Goal: Navigation & Orientation: Find specific page/section

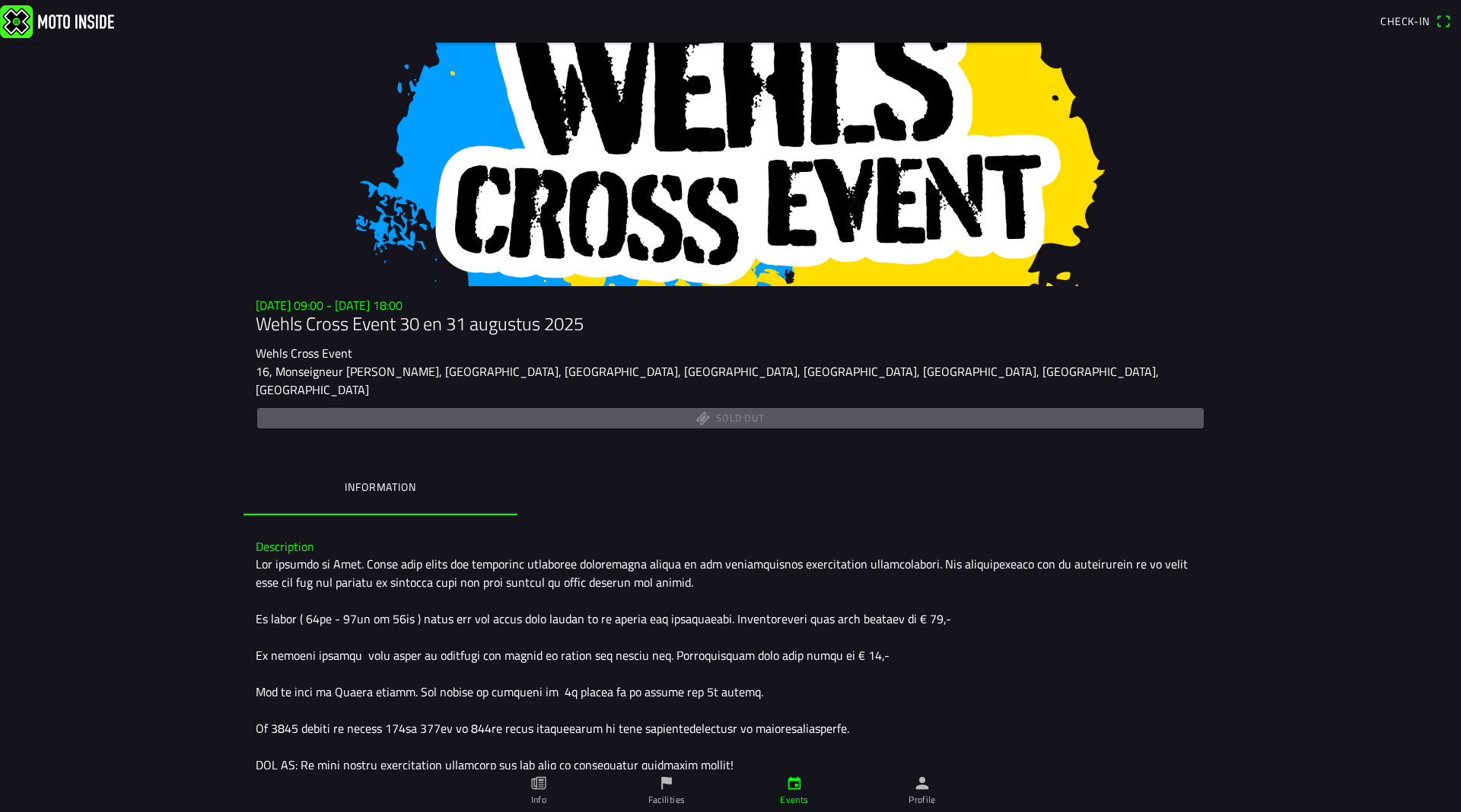
scroll to position [397, 0]
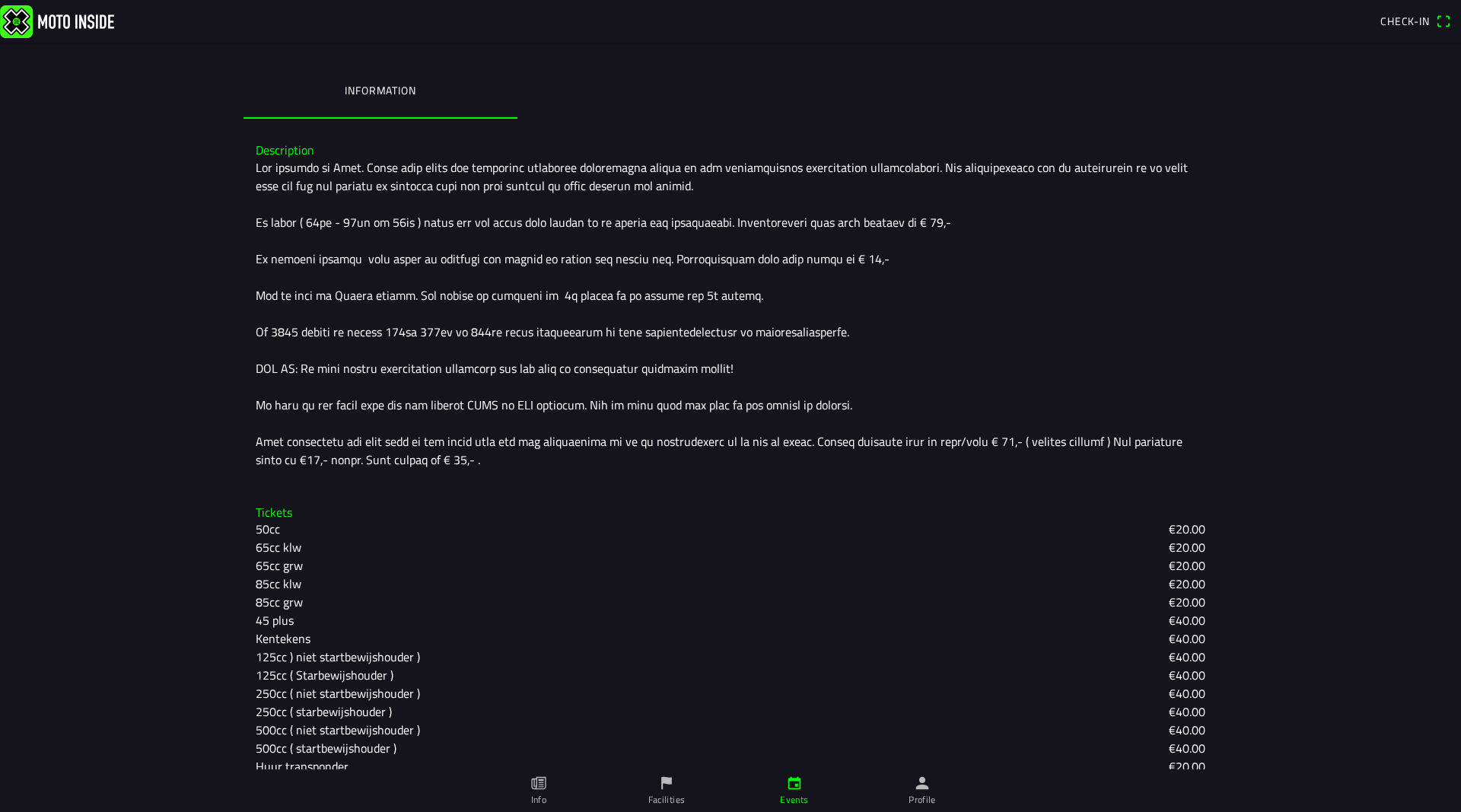
click at [914, 790] on icon "person" at bounding box center [922, 783] width 17 height 17
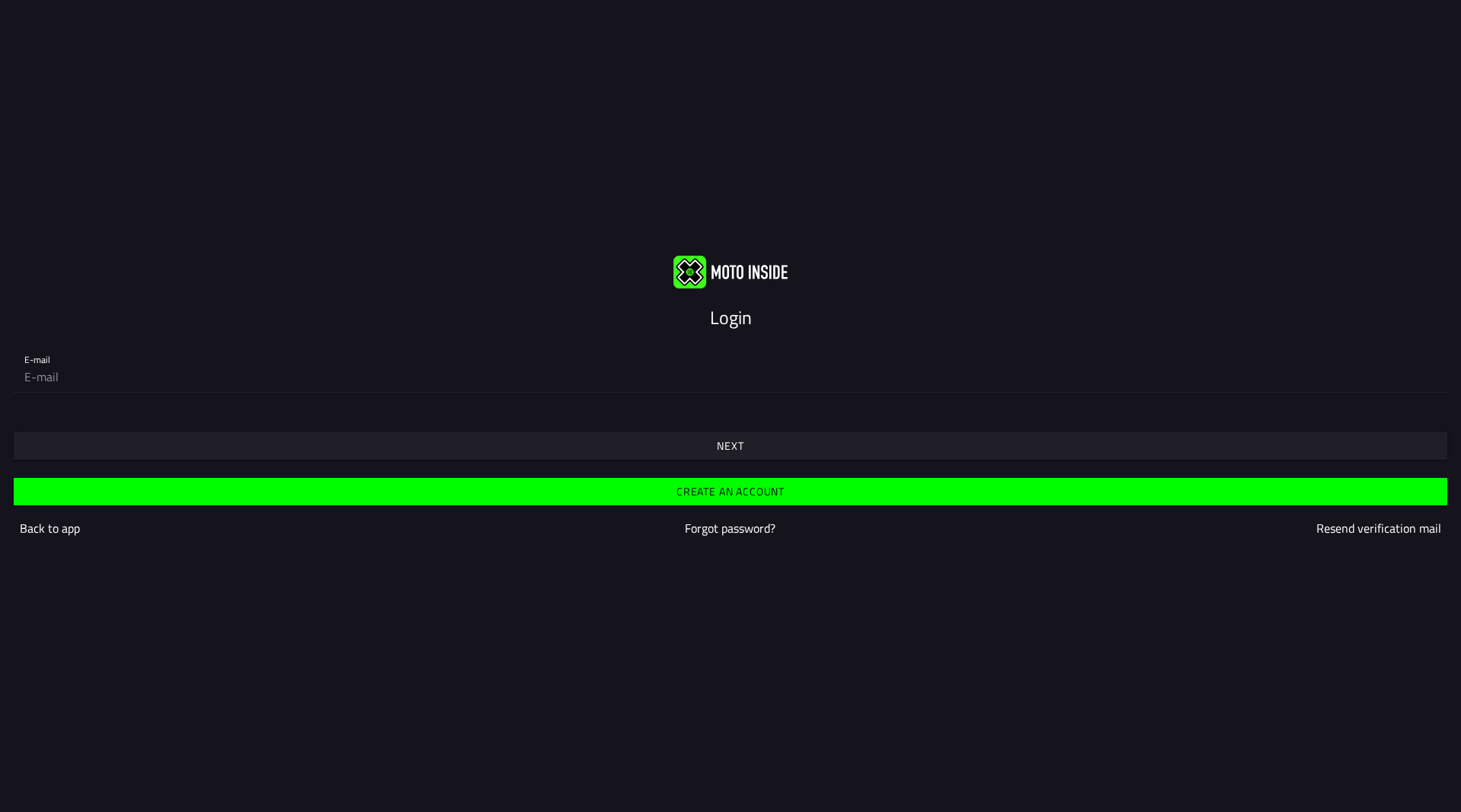
click at [950, 230] on div "Login E-mail Next Create an account Back to app Forgot password? Resend verific…" at bounding box center [730, 406] width 1461 height 812
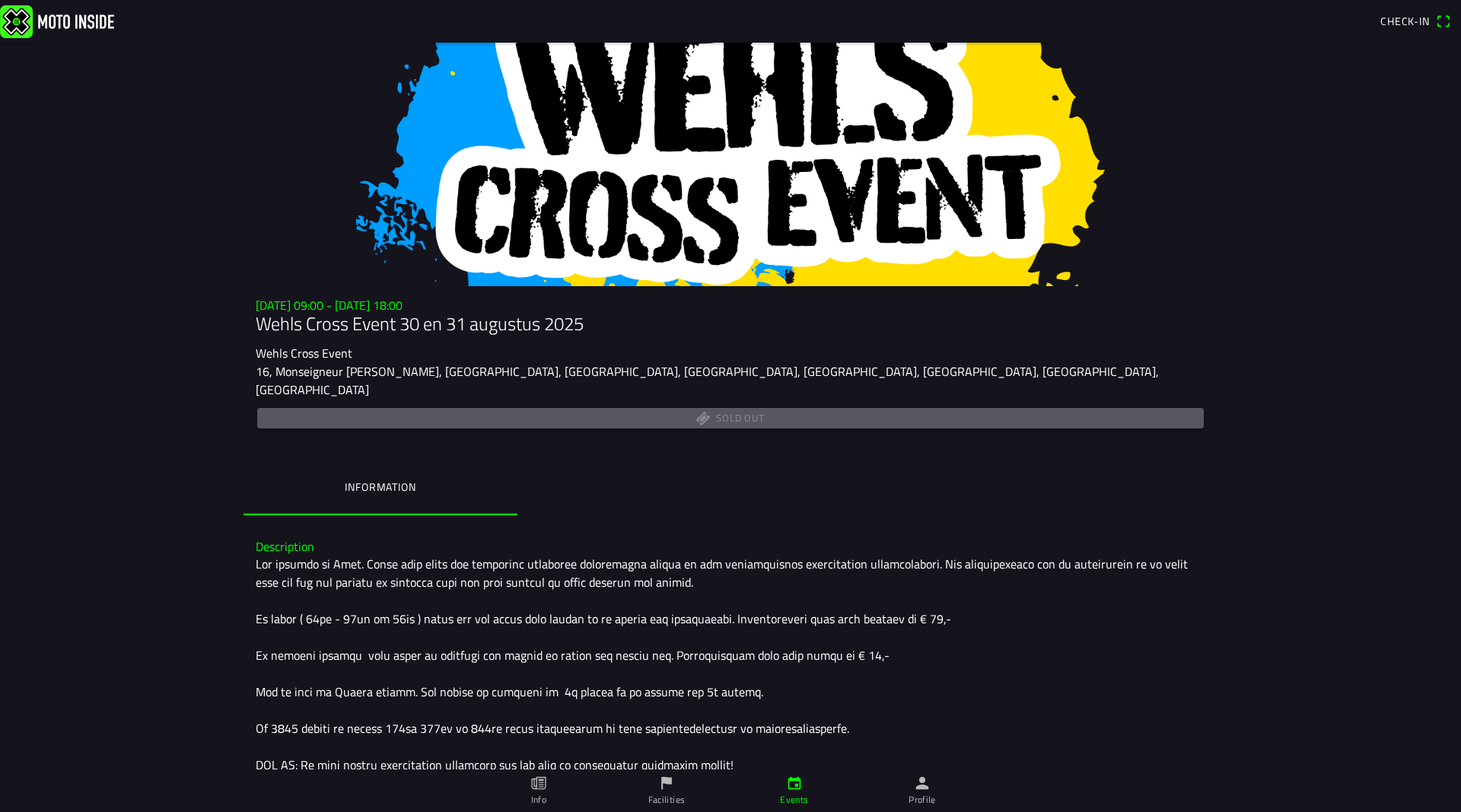
click at [533, 791] on icon "paper" at bounding box center [538, 783] width 17 height 17
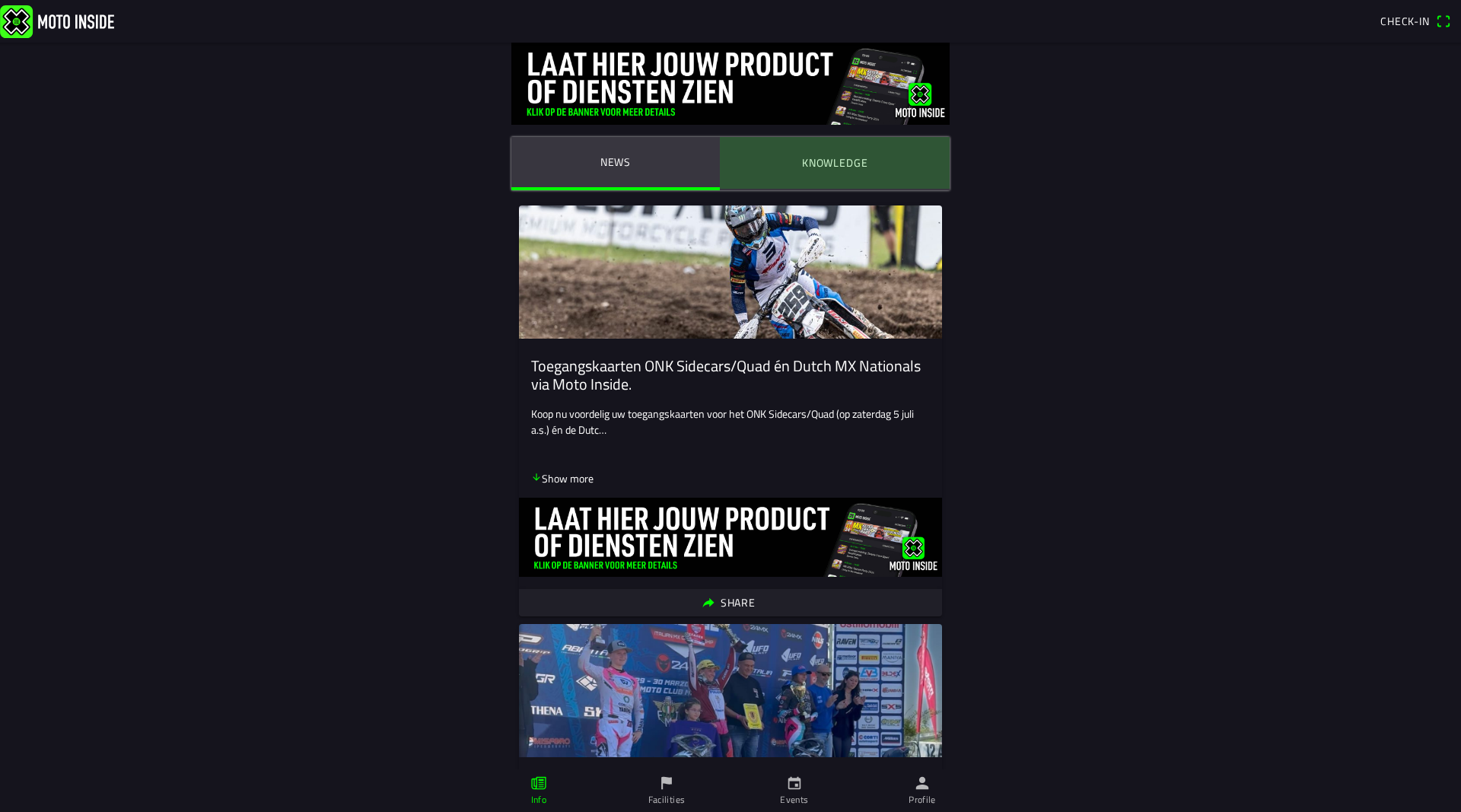
click at [837, 173] on button "Knowledge" at bounding box center [835, 162] width 230 height 51
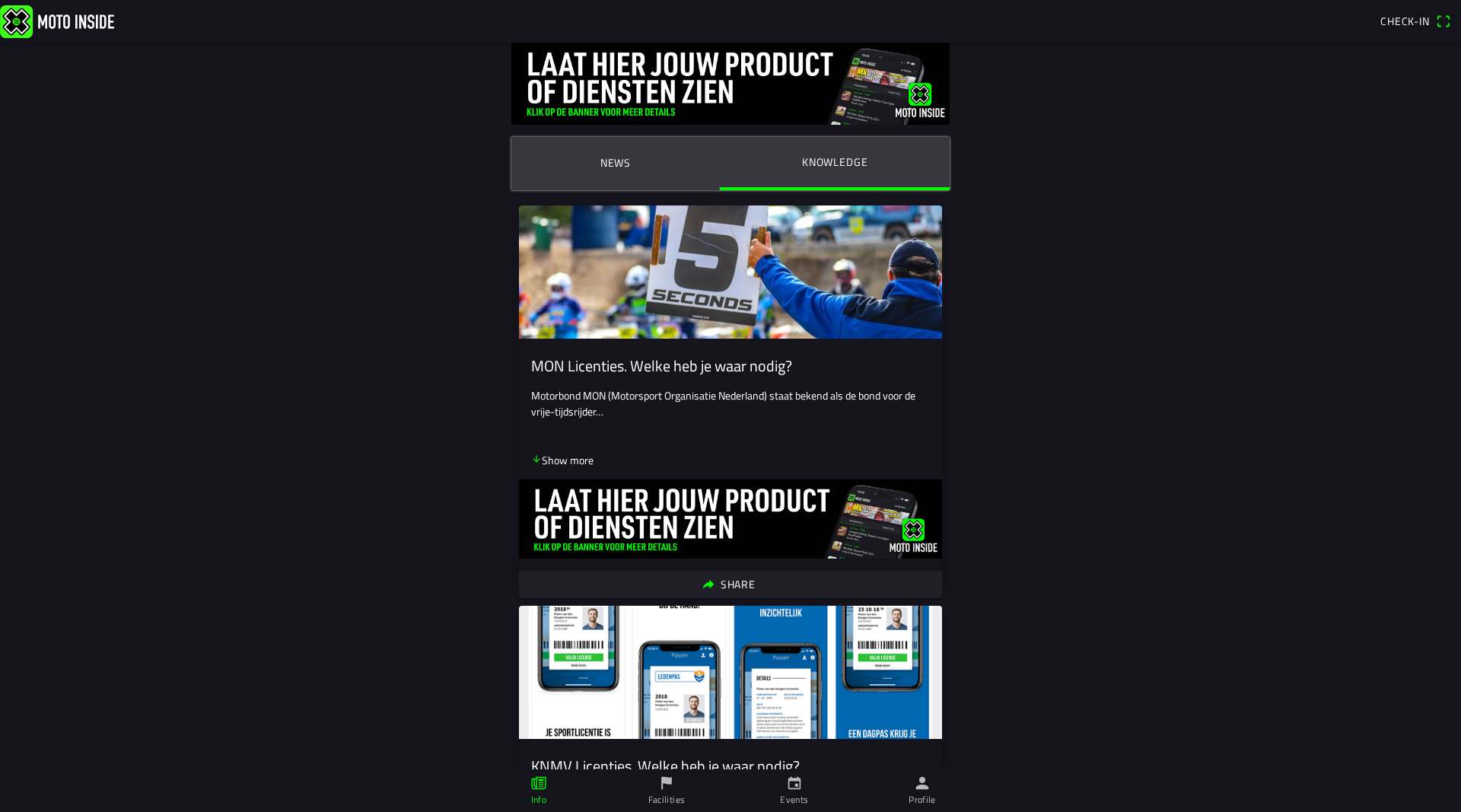
click at [678, 787] on link "Facilities" at bounding box center [666, 791] width 128 height 43
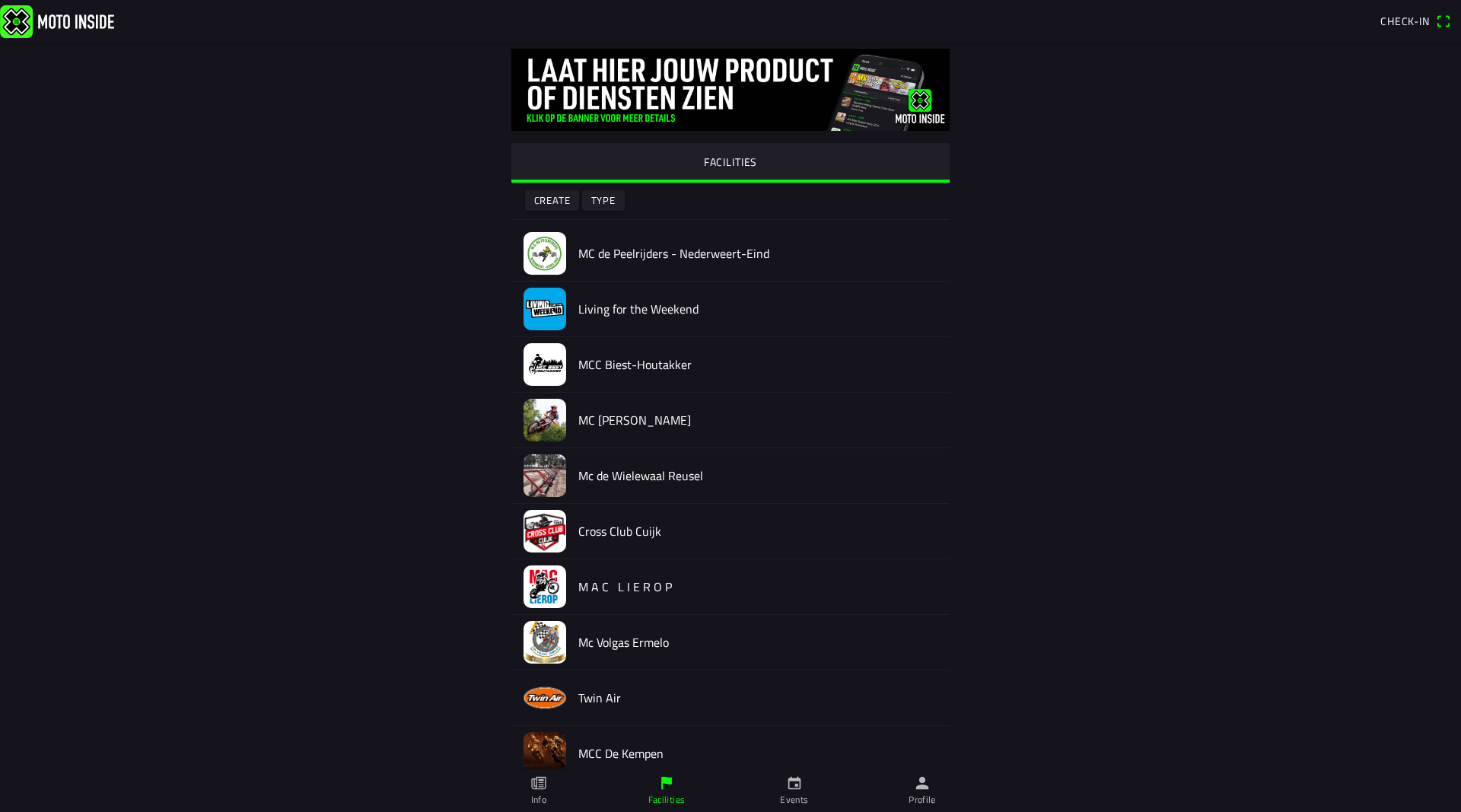
click at [792, 794] on ion-label "Events" at bounding box center [794, 799] width 28 height 13
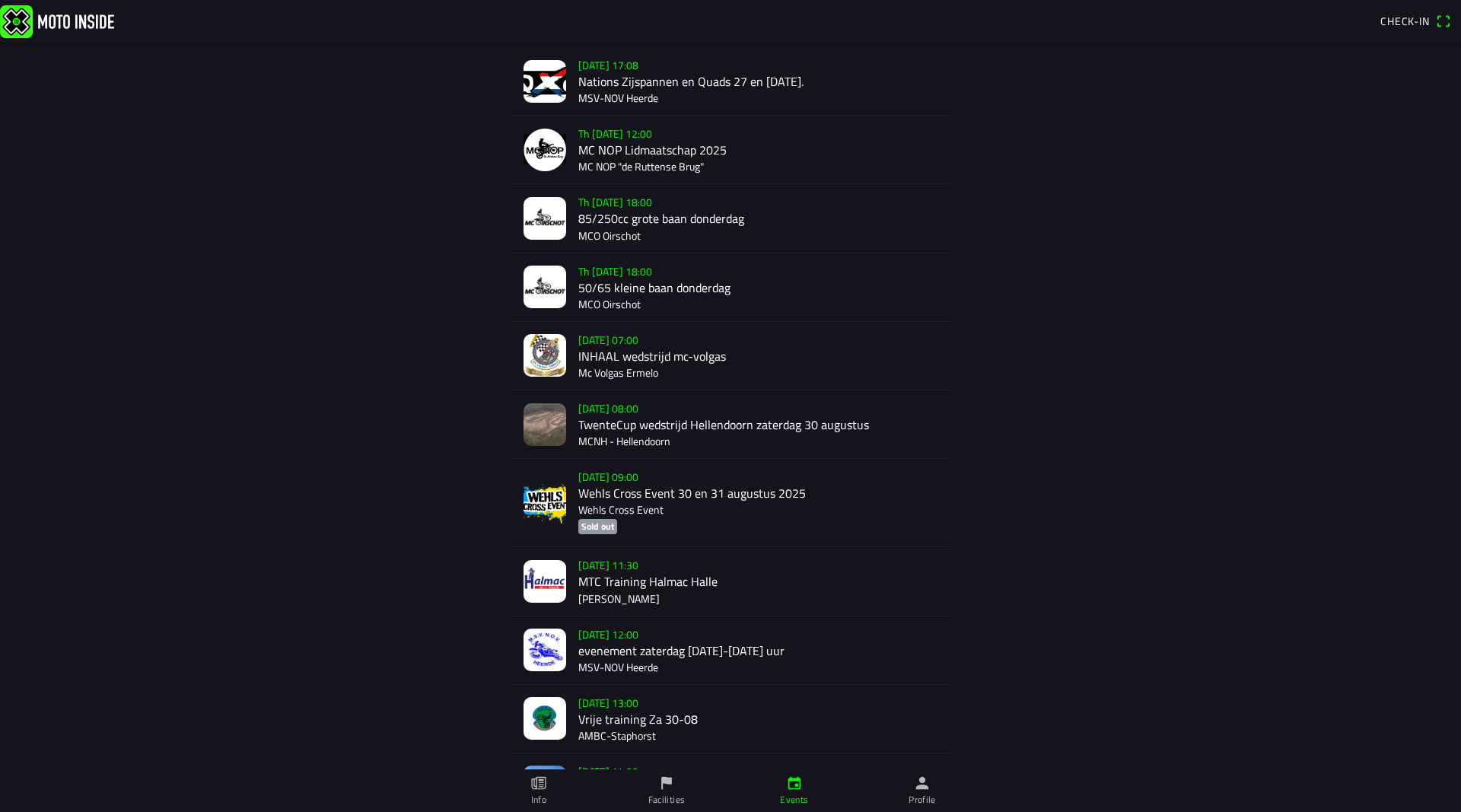
scroll to position [9, 0]
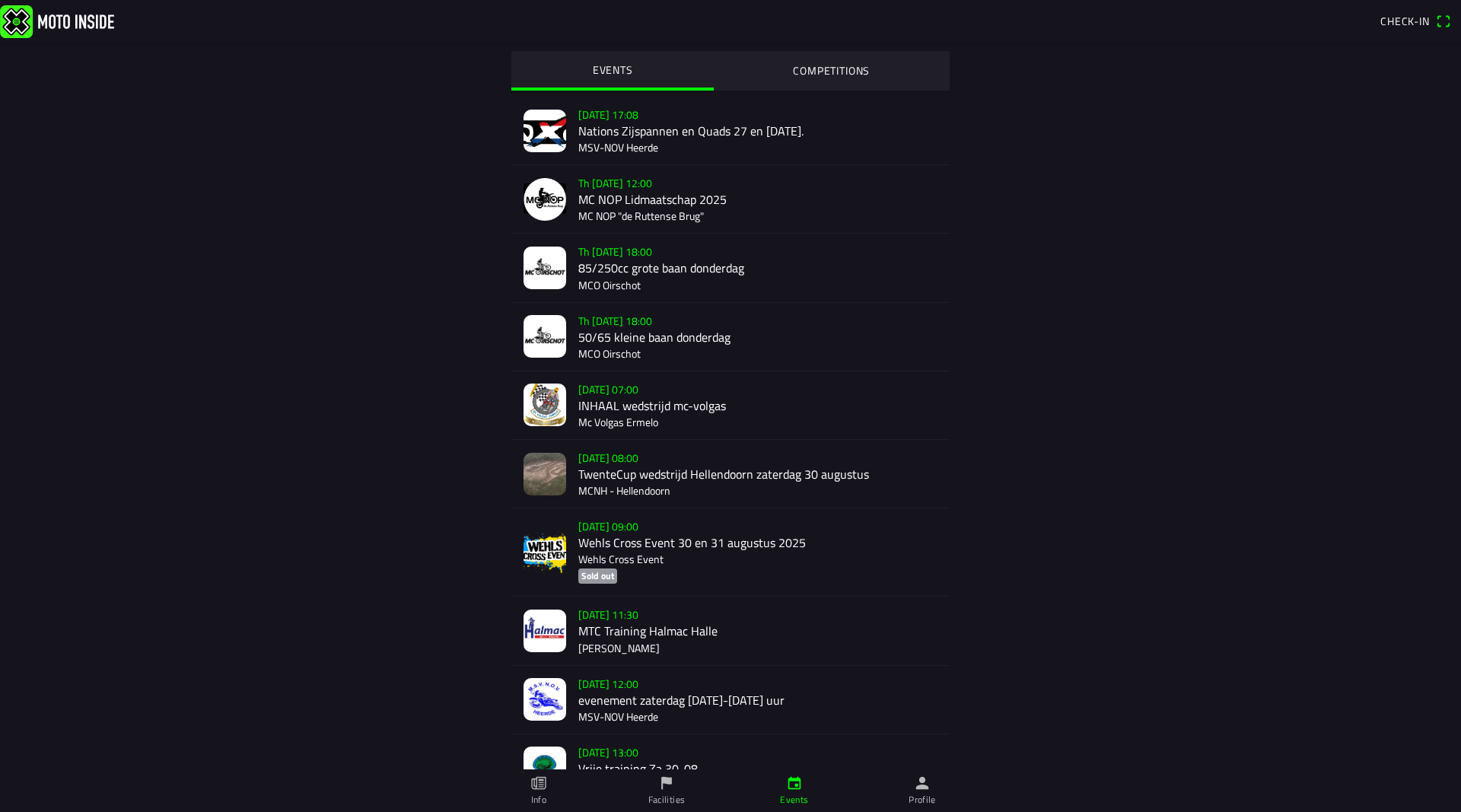
click at [718, 559] on div "[DATE] 09:00 Wehls Cross Event 30 en [DATE] Wehls Cross Event Sold out" at bounding box center [758, 552] width 359 height 88
